Goal: Transaction & Acquisition: Purchase product/service

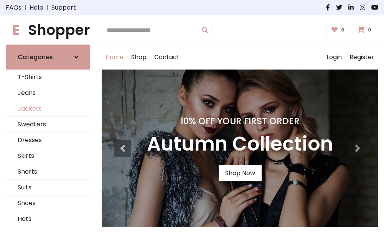
click at [48, 109] on link "Jackets" at bounding box center [48, 109] width 84 height 16
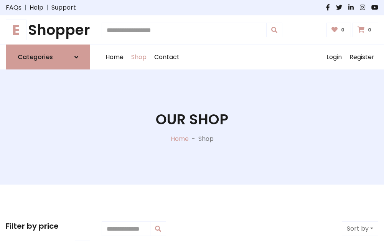
scroll to position [347, 0]
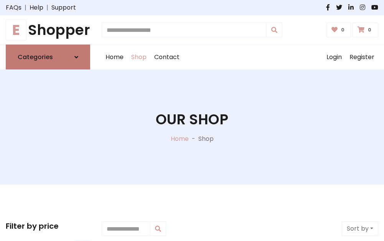
click at [48, 57] on h6 "Categories" at bounding box center [35, 56] width 35 height 7
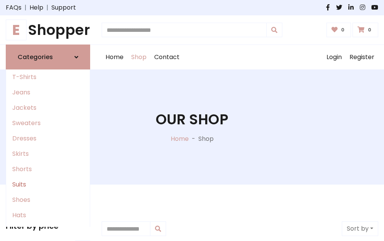
click at [48, 184] on link "Suits" at bounding box center [48, 184] width 84 height 15
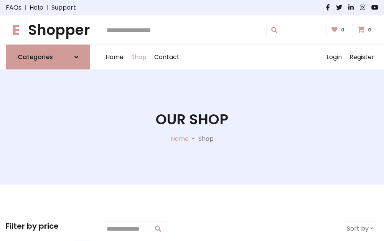
scroll to position [554, 0]
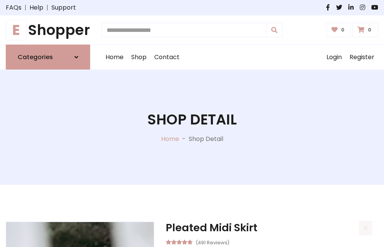
scroll to position [717, 0]
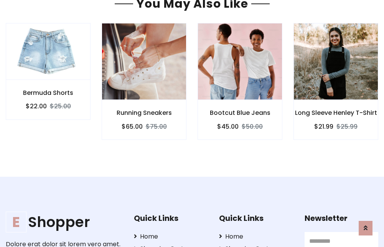
scroll to position [716, 0]
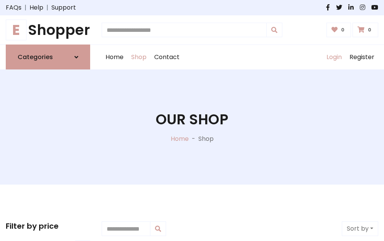
click at [334, 57] on link "Login" at bounding box center [334, 57] width 23 height 25
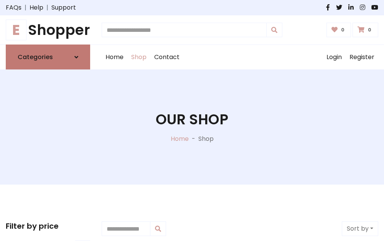
click at [76, 57] on icon at bounding box center [76, 57] width 4 height 6
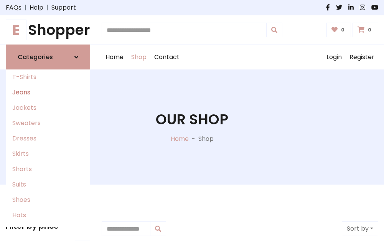
click at [48, 92] on link "Jeans" at bounding box center [48, 92] width 84 height 15
